Goal: Transaction & Acquisition: Purchase product/service

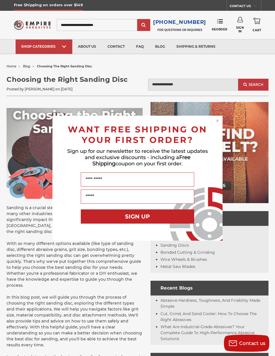
click at [222, 114] on div "Close dialog WANT FREE SHIPPING ON YOUR FIRST ORDER? Sign up for our newsletter…" at bounding box center [137, 178] width 275 height 356
click at [219, 119] on circle "Close dialog" at bounding box center [217, 120] width 5 height 5
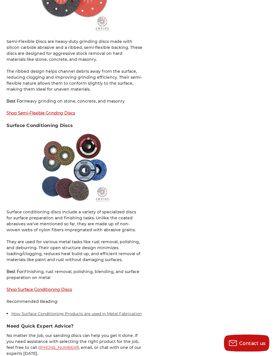
scroll to position [1582, 0]
click at [65, 286] on strong "Shop Surface Conditioning Discs" at bounding box center [40, 288] width 66 height 5
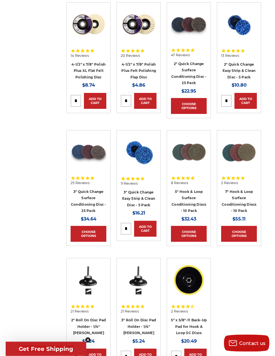
scroll to position [518, 0]
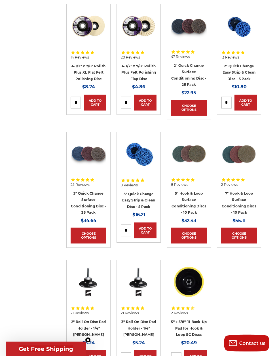
click at [242, 195] on link "7" Hook & Loop Surface Conditioning Discs - 10 Pack" at bounding box center [239, 203] width 35 height 24
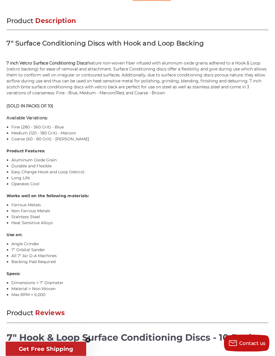
scroll to position [342, 0]
click at [229, 234] on h4 "Use on:" at bounding box center [138, 235] width 262 height 6
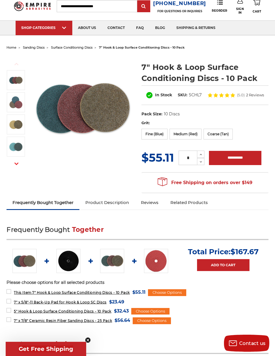
scroll to position [0, 0]
